Goal: Task Accomplishment & Management: Complete application form

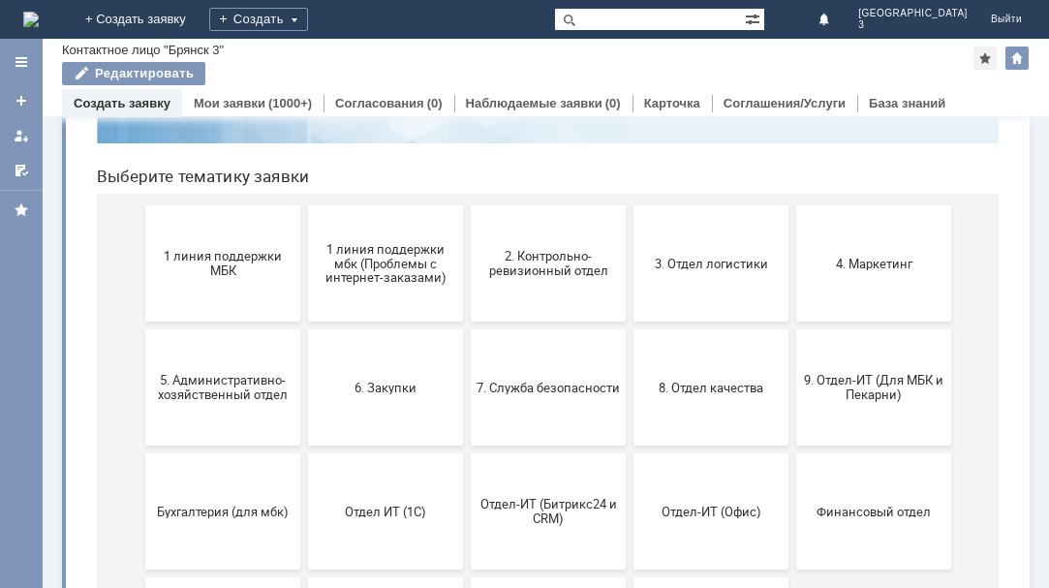
scroll to position [173, 0]
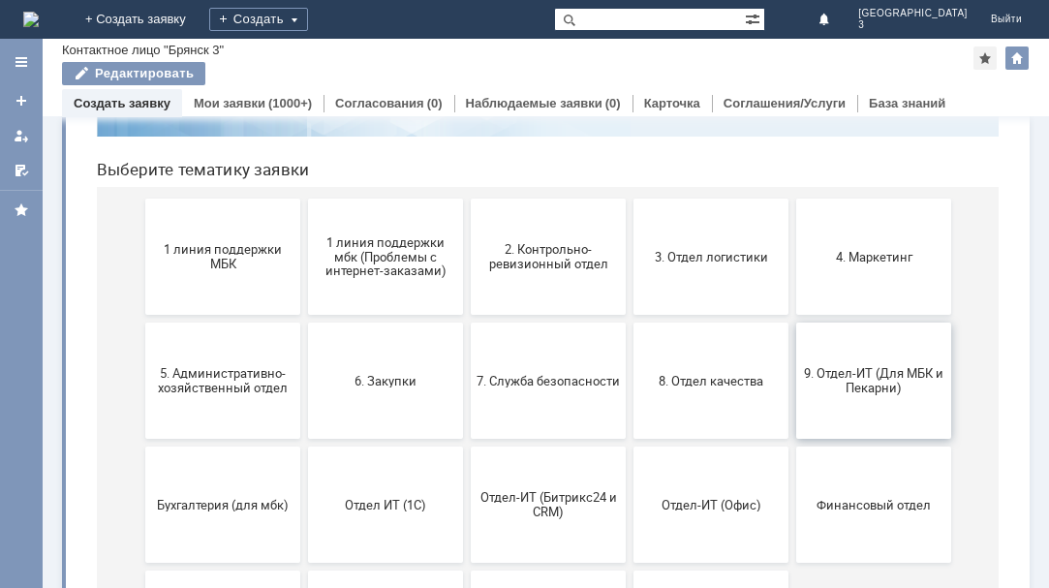
click at [856, 381] on span "9. Отдел-ИТ (Для МБК и Пекарни)" at bounding box center [873, 380] width 143 height 29
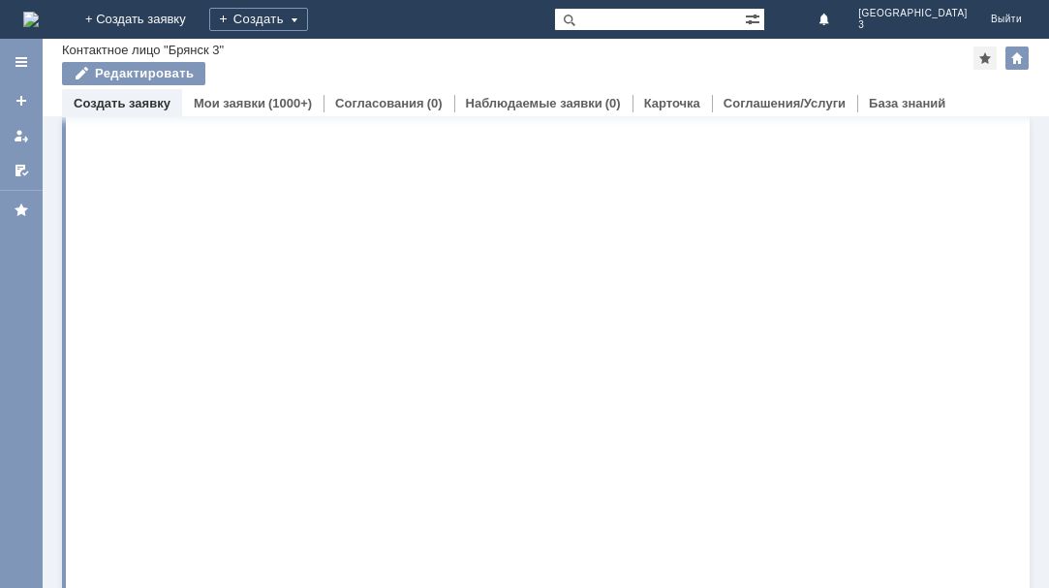
scroll to position [0, 0]
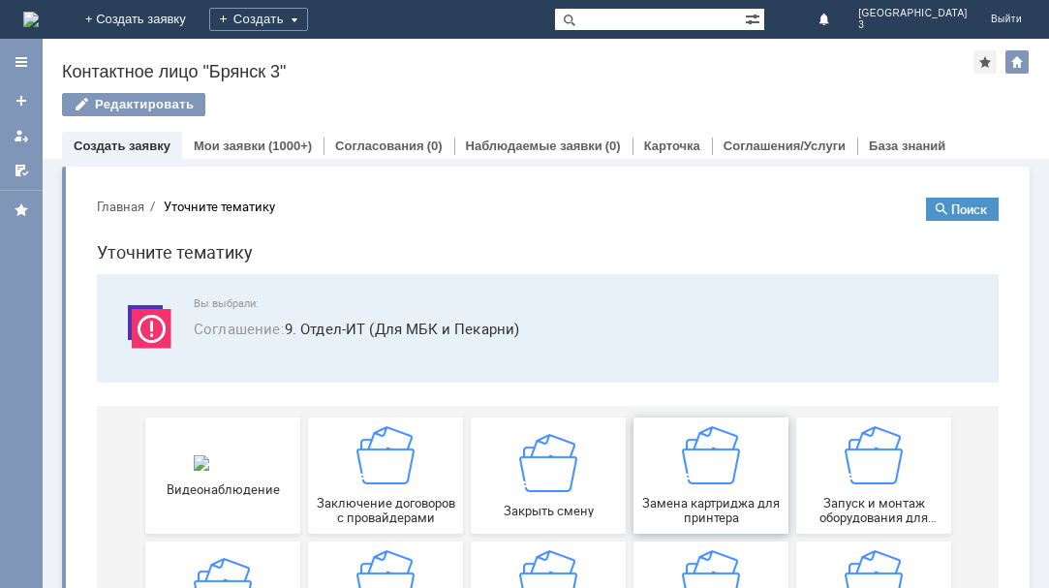
click at [707, 485] on div "Замена картриджа для принтера" at bounding box center [710, 475] width 143 height 99
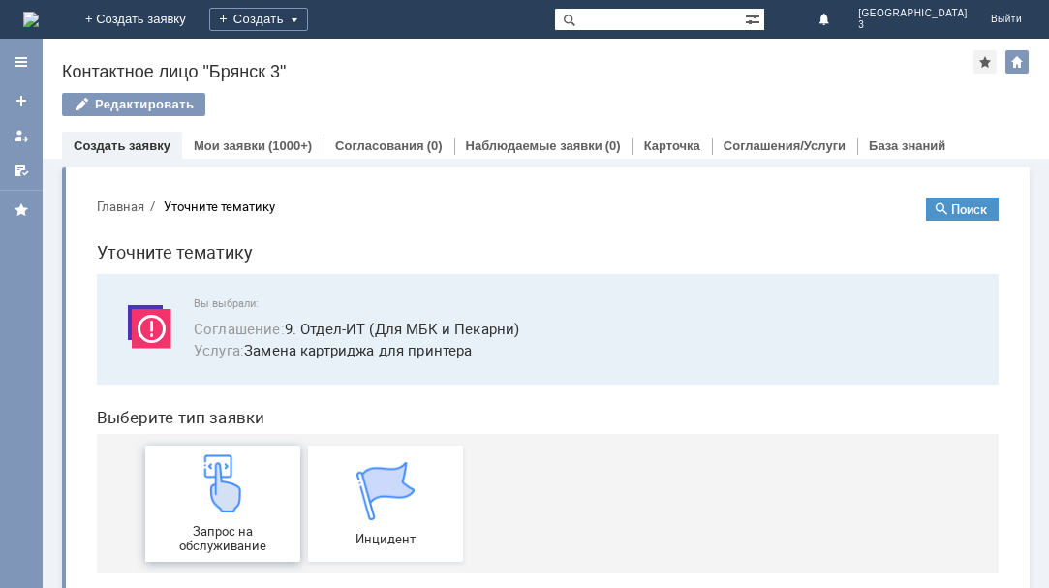
click at [215, 510] on img at bounding box center [223, 483] width 58 height 58
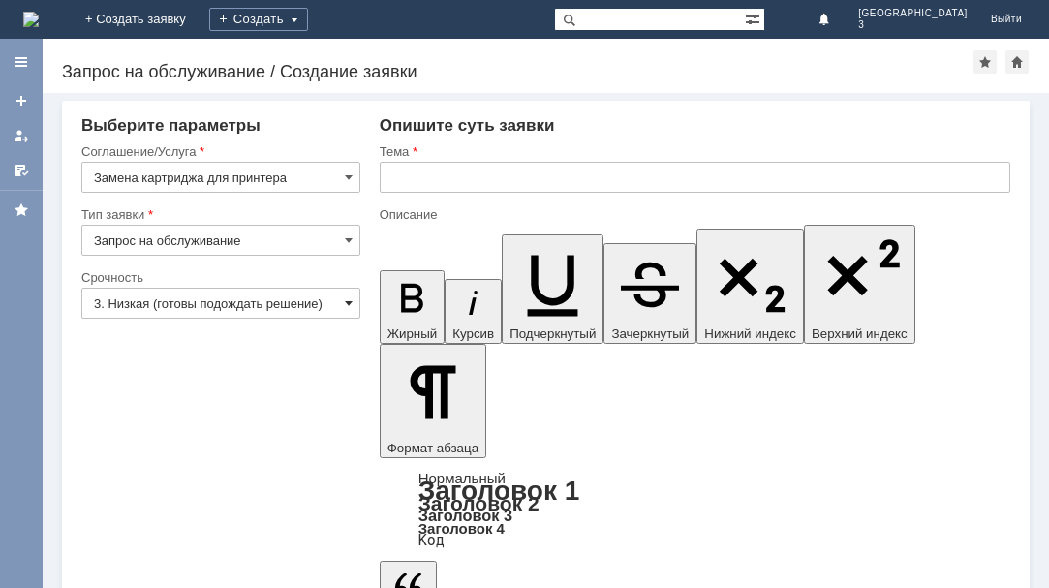
click at [348, 304] on span at bounding box center [349, 302] width 8 height 15
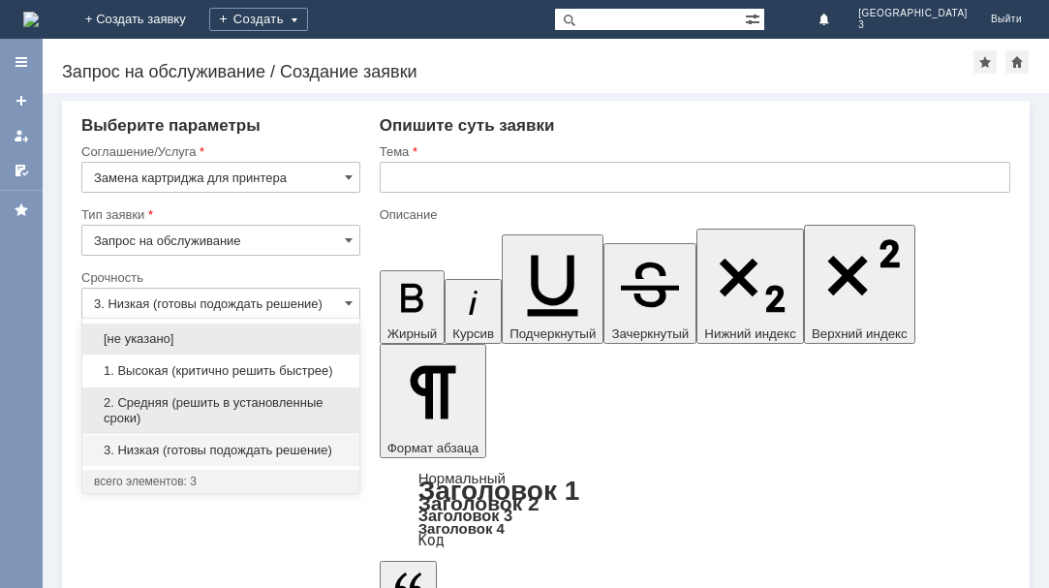
click at [233, 404] on span "2. Средняя (решить в установленные сроки)" at bounding box center [221, 410] width 254 height 31
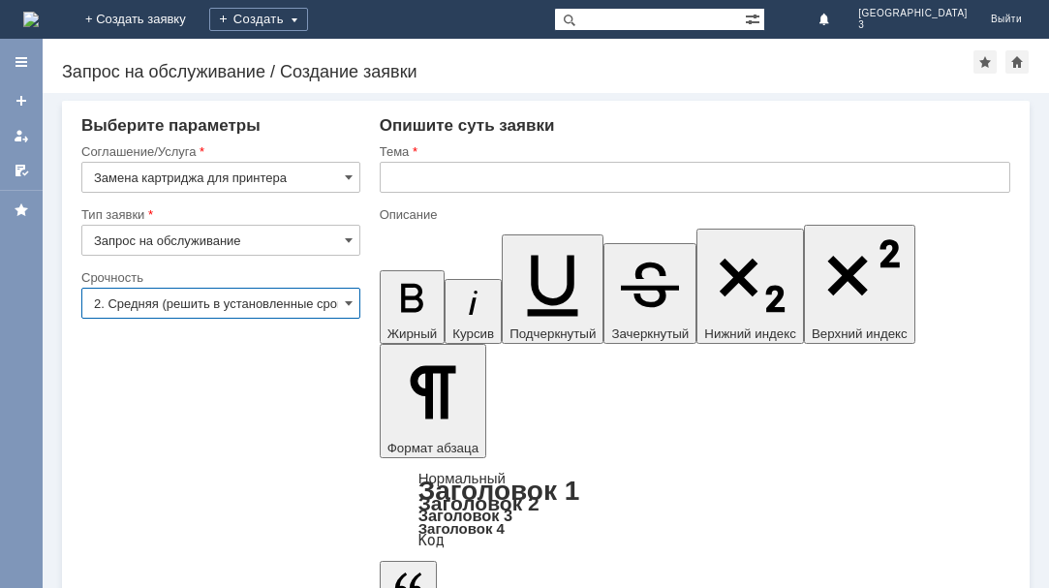
type input "2. Средняя (решить в установленные сроки)"
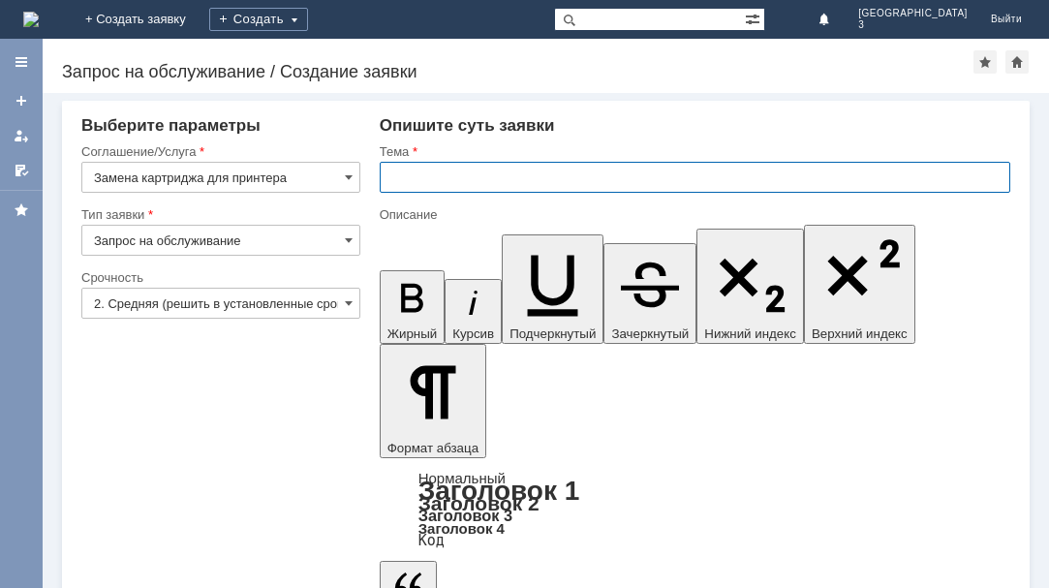
click at [433, 180] on input "text" at bounding box center [695, 177] width 631 height 31
type input "Замена картриджа"
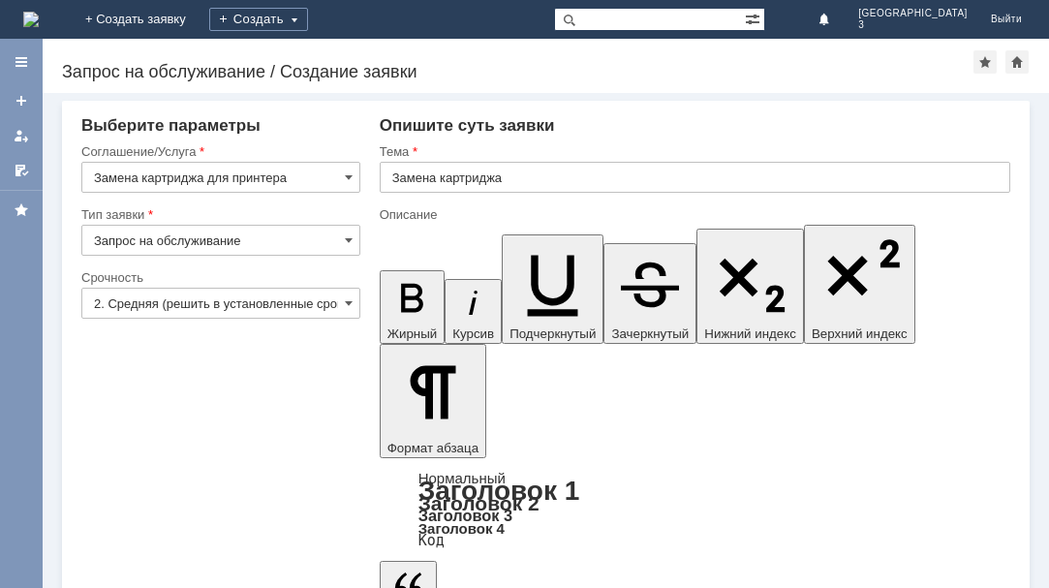
drag, startPoint x: 805, startPoint y: 4952, endPoint x: 406, endPoint y: 4688, distance: 478.2
